Goal: Use online tool/utility: Utilize a website feature to perform a specific function

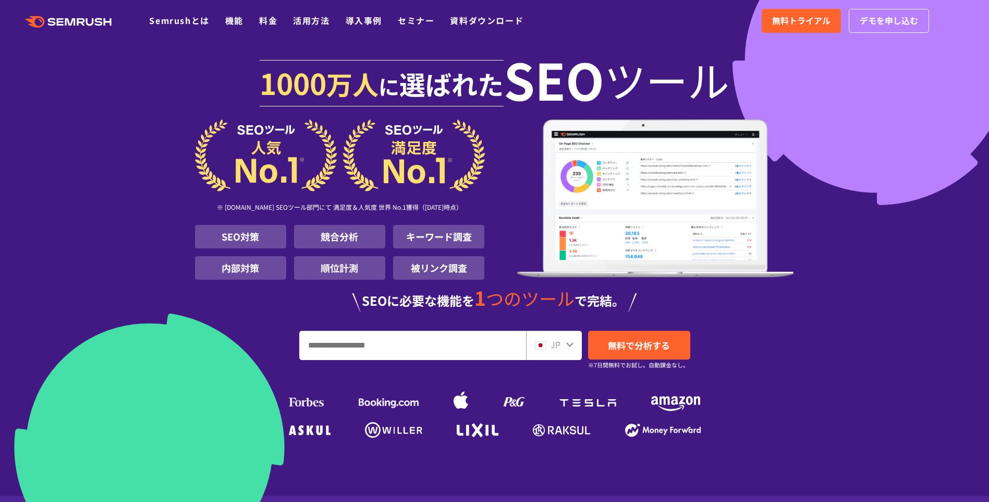
click at [416, 351] on input "URL、キーワードを入力してください" at bounding box center [413, 345] width 226 height 28
type input "**********"
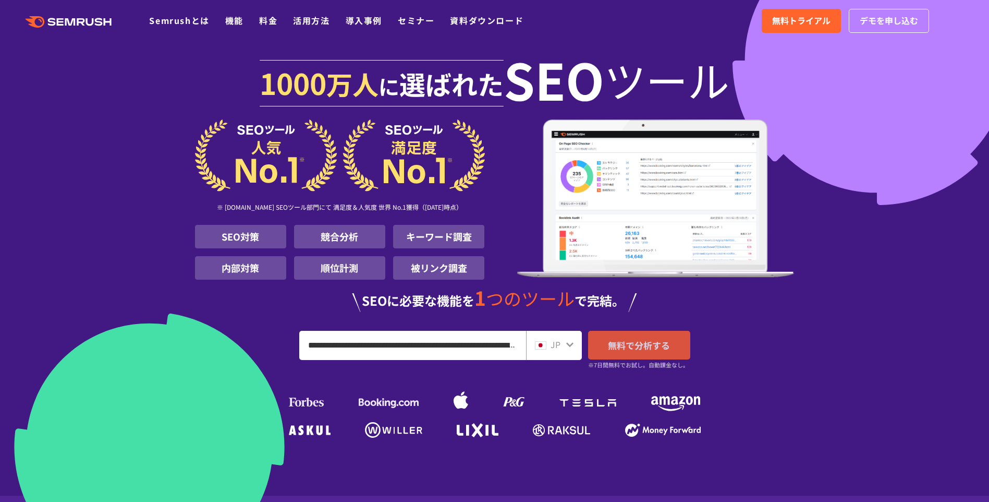
click at [641, 336] on link "無料で分析する" at bounding box center [639, 345] width 102 height 29
